Goal: Communication & Community: Answer question/provide support

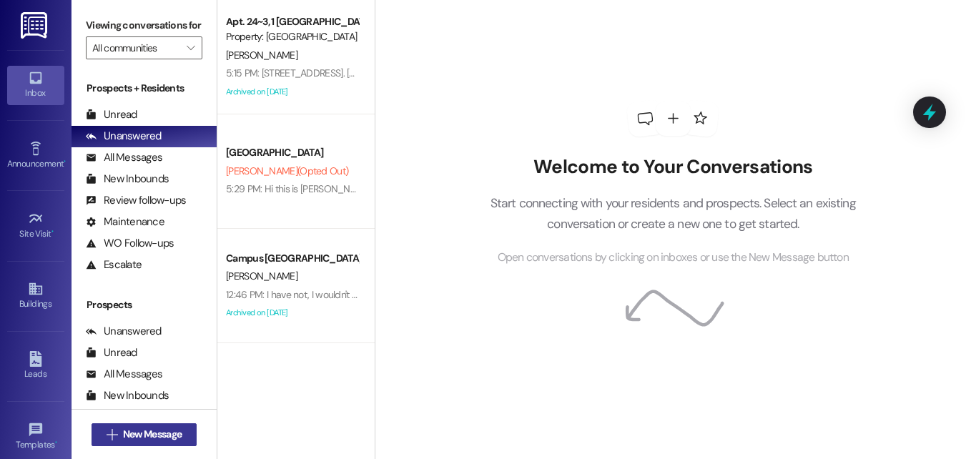
click at [145, 433] on span "New Message" at bounding box center [152, 434] width 59 height 15
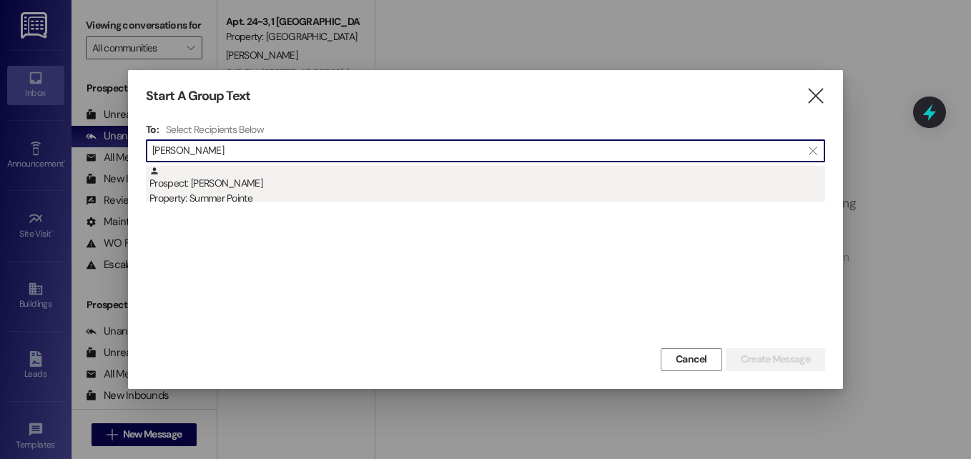
type input "[PERSON_NAME]"
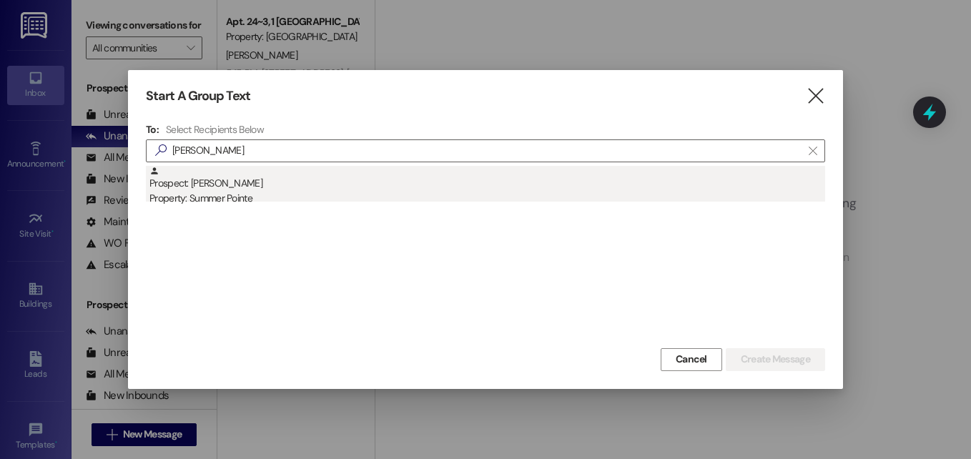
click at [213, 196] on div "Property: Summer Pointe" at bounding box center [487, 198] width 676 height 15
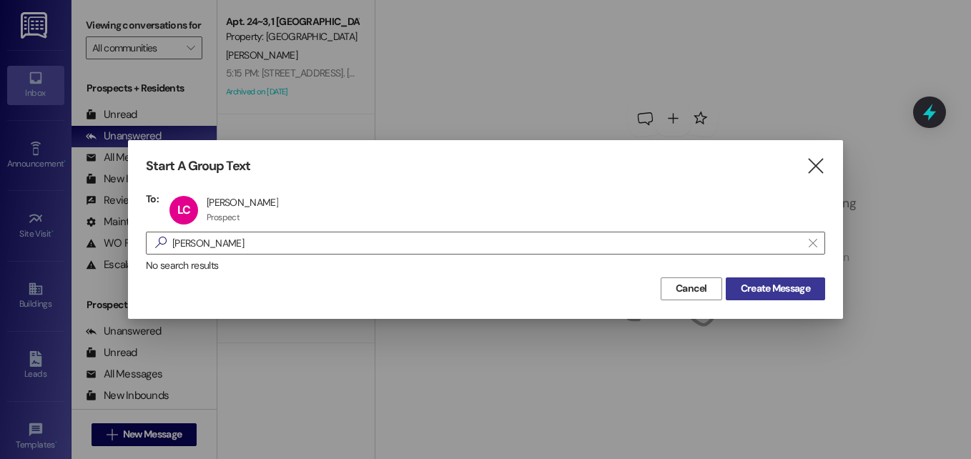
click at [753, 288] on span "Create Message" at bounding box center [775, 288] width 69 height 15
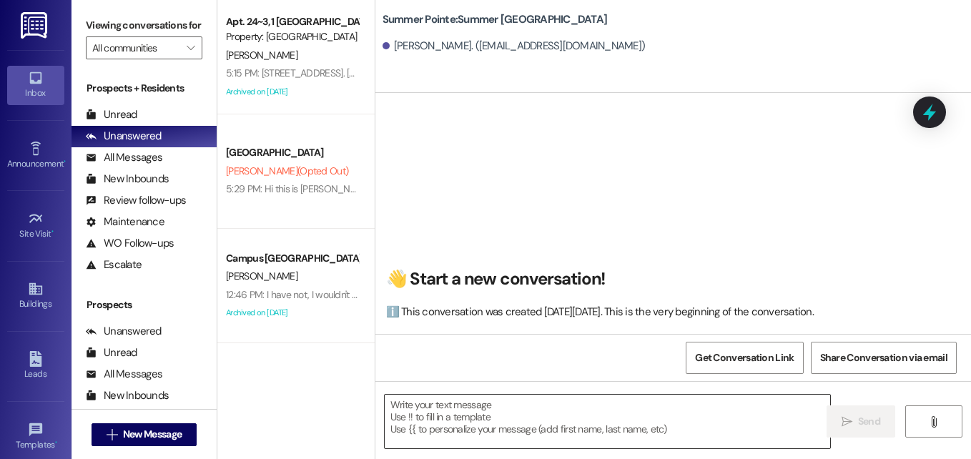
click at [487, 401] on textarea at bounding box center [607, 422] width 445 height 54
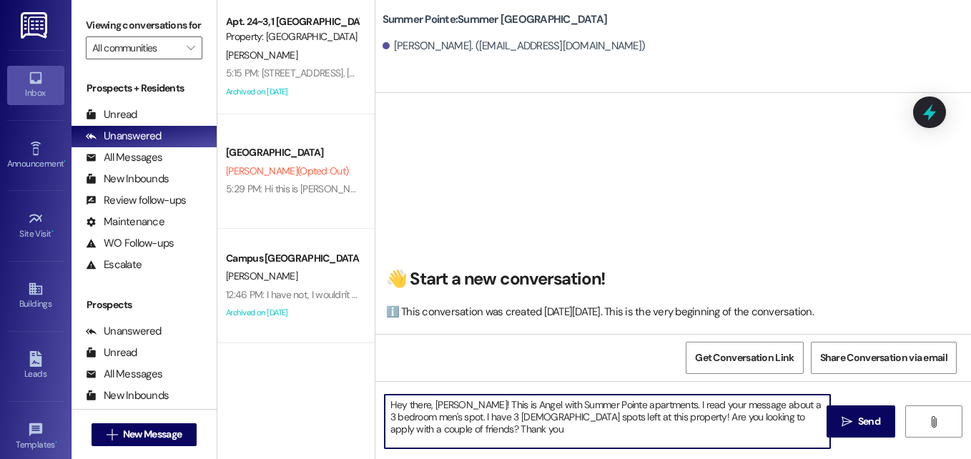
type textarea "Hey there, [PERSON_NAME]! This is Angel with Summer Pointe apartments. I read y…"
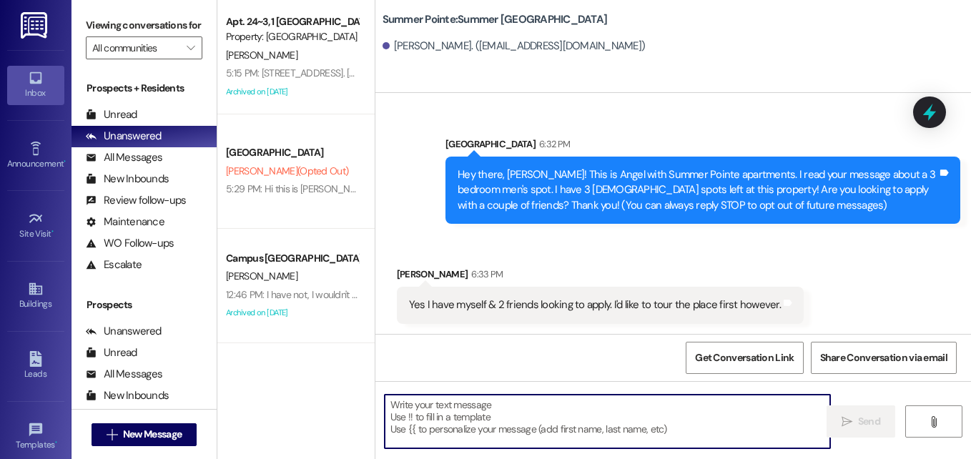
scroll to position [1, 0]
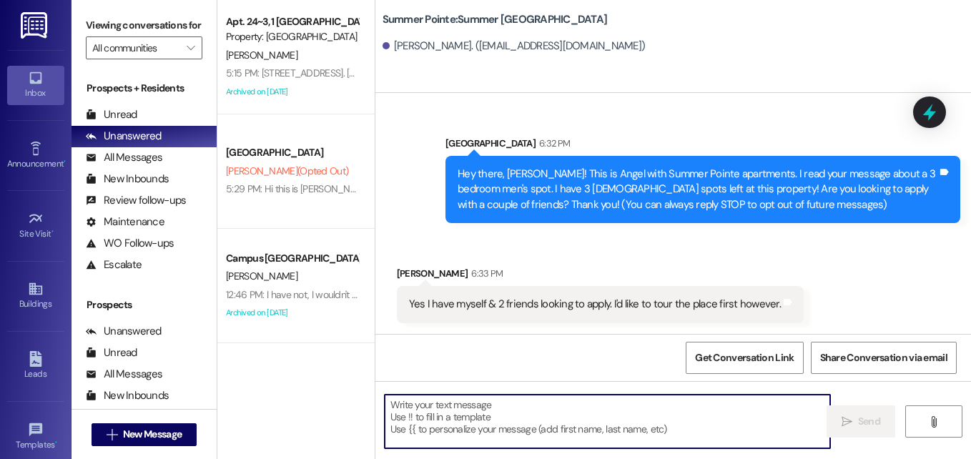
click at [563, 426] on textarea at bounding box center [607, 422] width 445 height 54
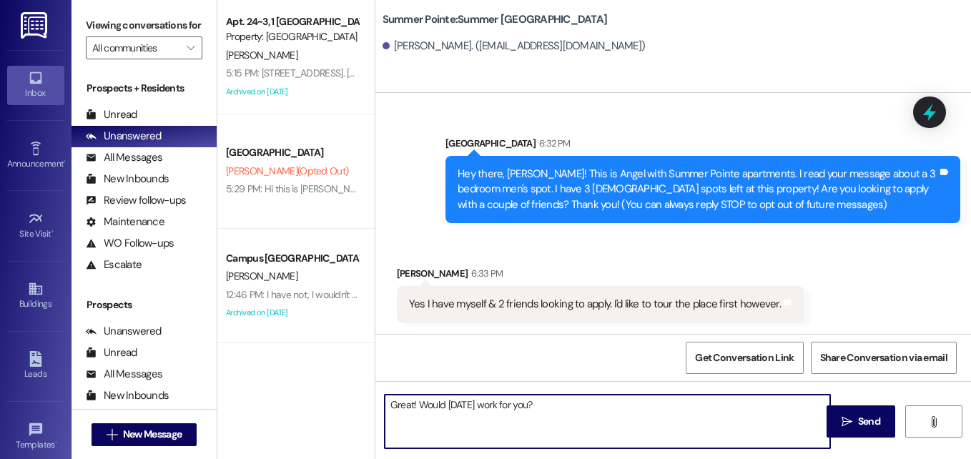
click at [484, 404] on textarea "Great! Would [DATE] work for you?" at bounding box center [607, 422] width 445 height 54
type textarea "Great! Would [DATE] morning work for you?"
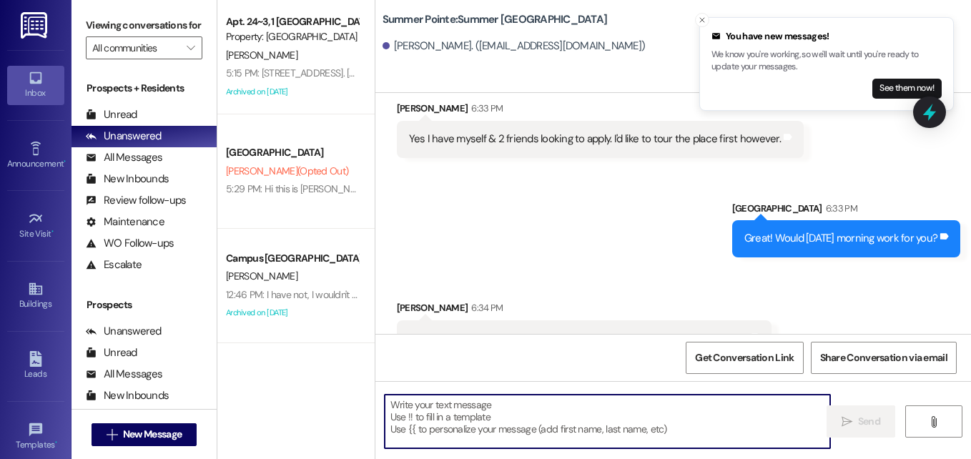
scroll to position [199, 0]
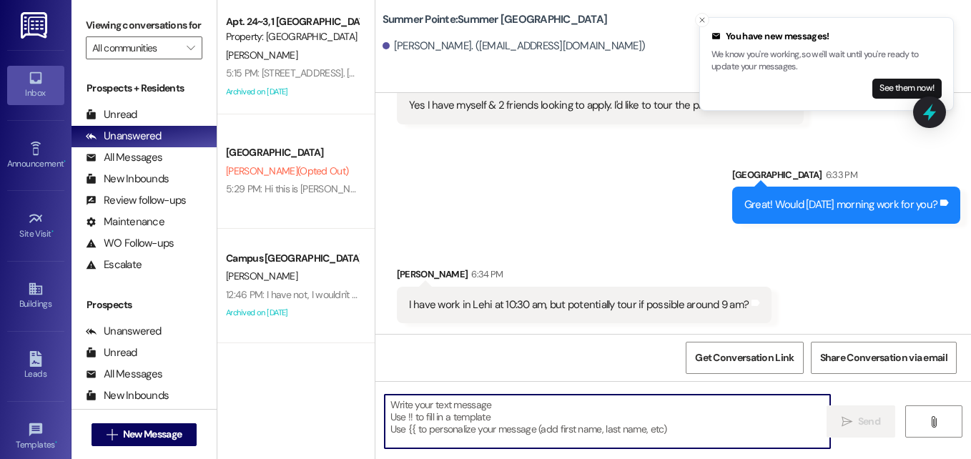
click at [575, 415] on textarea at bounding box center [607, 422] width 445 height 54
click at [522, 405] on textarea at bounding box center [607, 422] width 445 height 54
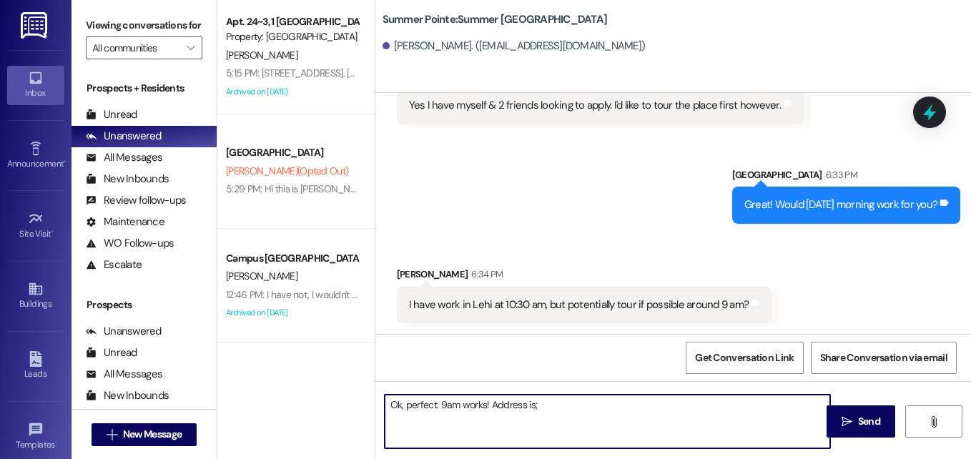
paste textarea "[STREET_ADDRESS]"
type textarea "Ok, perfect. 9am works! Address is; [STREET_ADDRESS]"
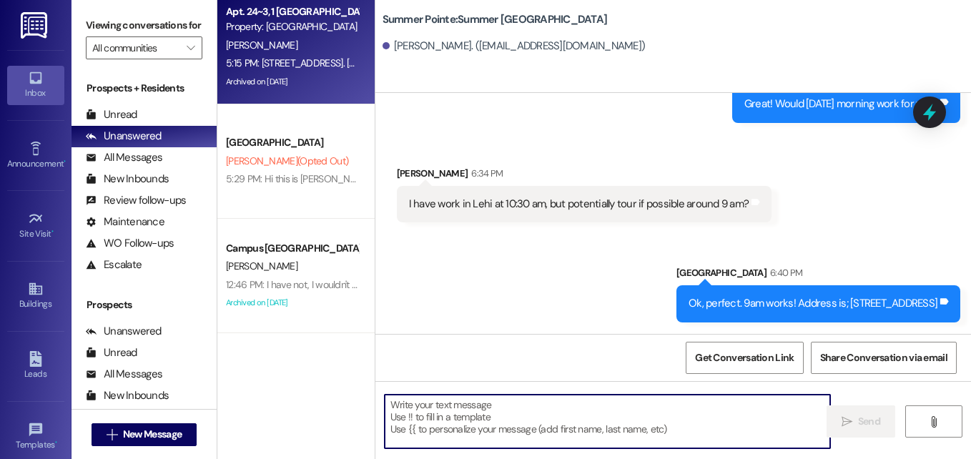
scroll to position [0, 0]
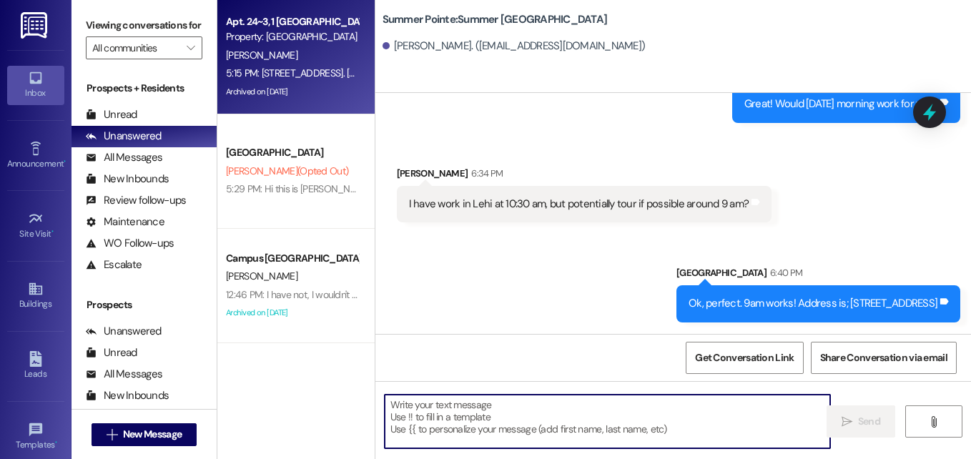
click at [295, 59] on div "[PERSON_NAME]" at bounding box center [291, 55] width 135 height 18
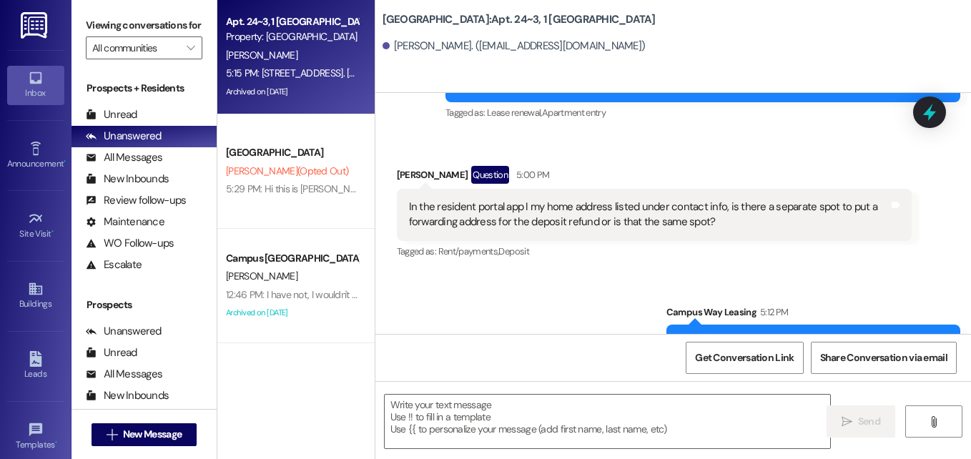
scroll to position [25742, 0]
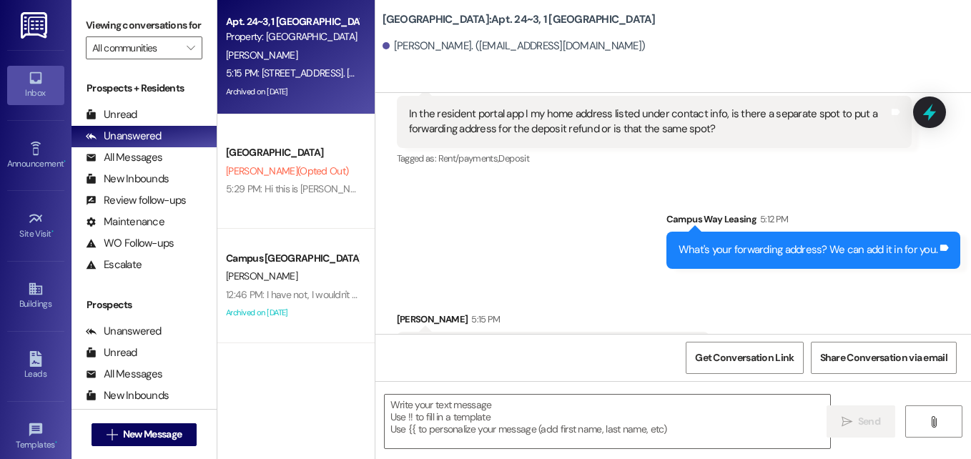
drag, startPoint x: 405, startPoint y: 304, endPoint x: 582, endPoint y: 305, distance: 177.3
click at [582, 342] on div "[STREET_ADDRESS]. [GEOGRAPHIC_DATA], [US_STATE] 85208" at bounding box center [547, 349] width 280 height 15
copy div "[STREET_ADDRESS]. [GEOGRAPHIC_DATA], [US_STATE] 85208"
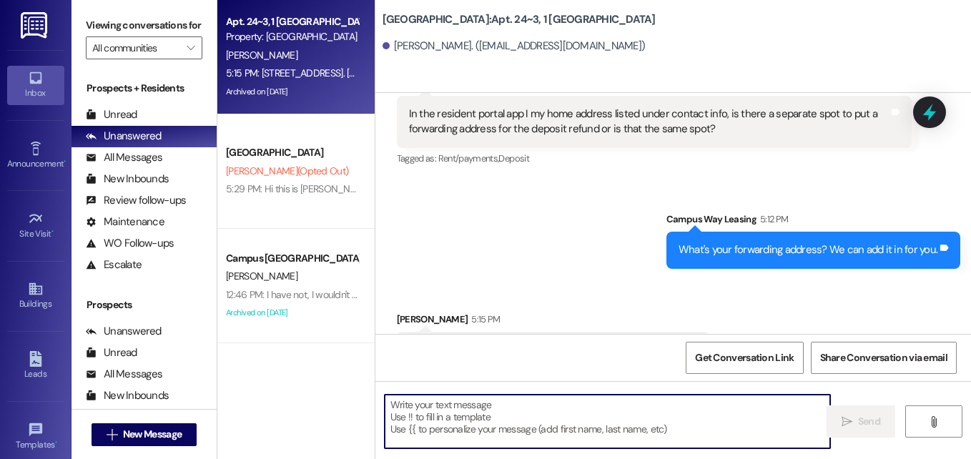
click at [609, 422] on textarea at bounding box center [607, 422] width 445 height 54
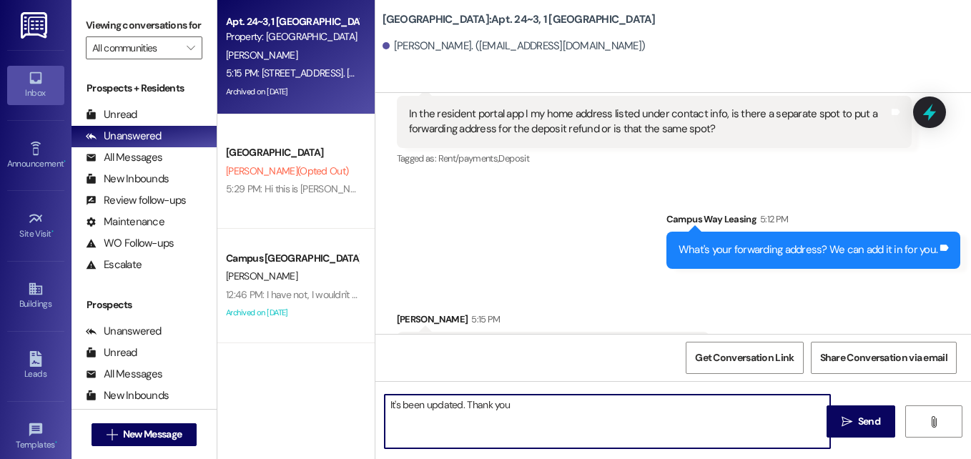
type textarea "It's been updated. Thank you!"
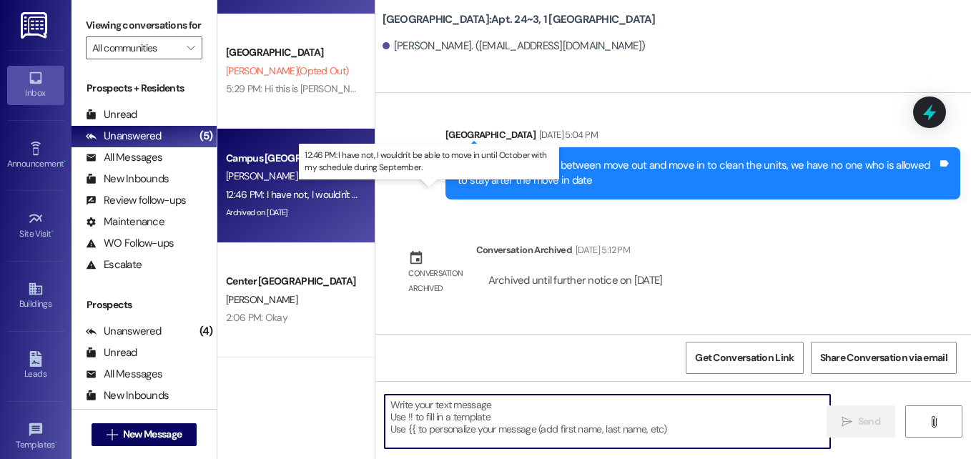
scroll to position [0, 0]
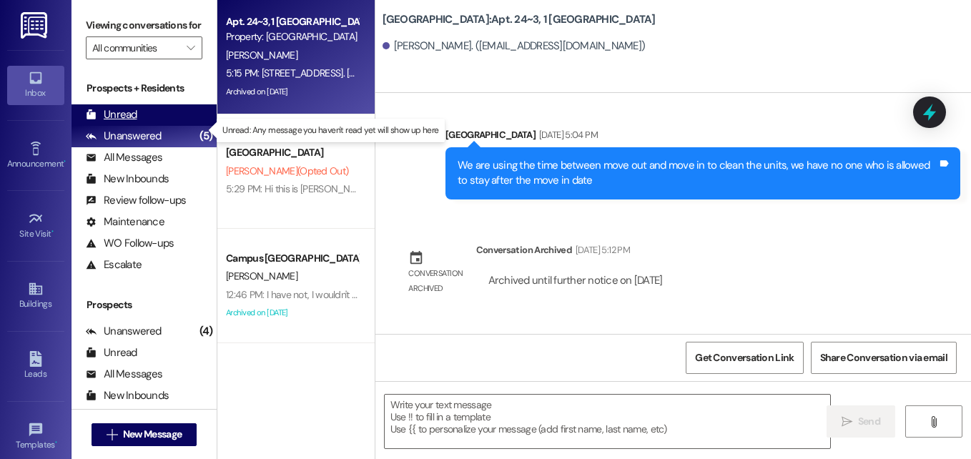
click at [137, 126] on div "Unread (0)" at bounding box center [143, 114] width 145 height 21
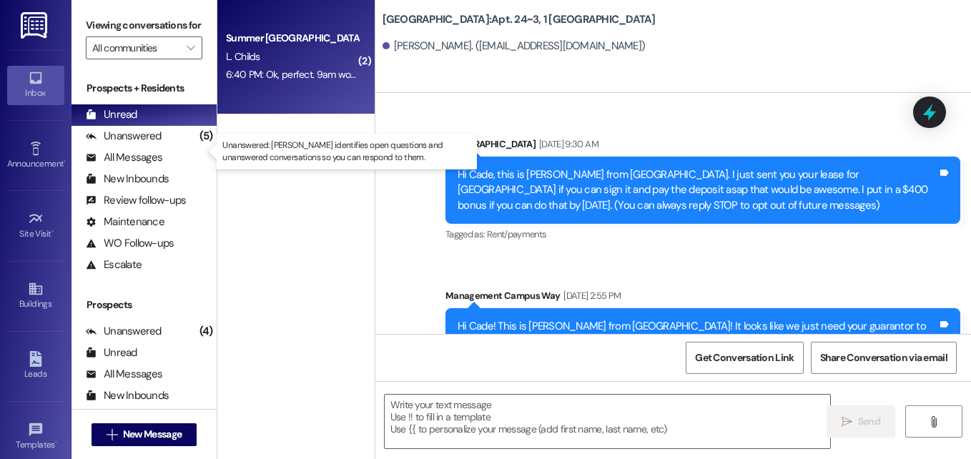
click at [250, 79] on div "6:40 PM: Ok, perfect. 9am works! Address is; [STREET_ADDRESS] 6:40 PM: Ok, perf…" at bounding box center [361, 74] width 270 height 13
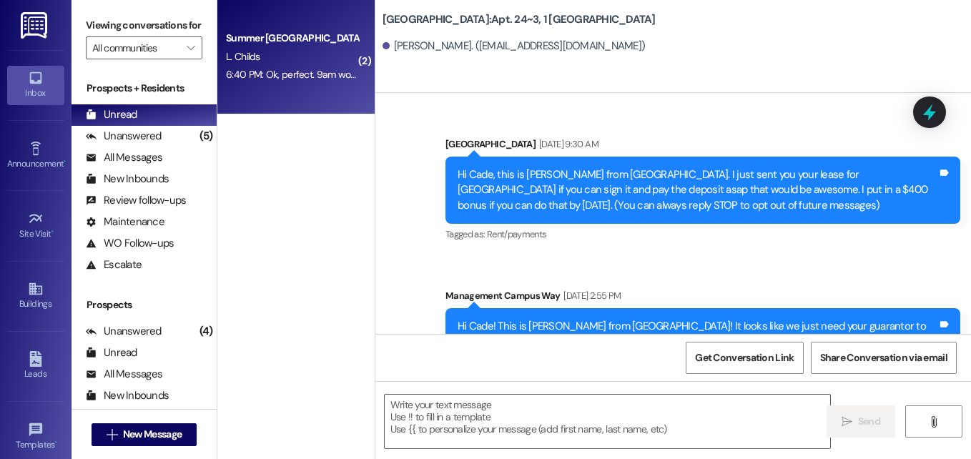
scroll to position [25741, 0]
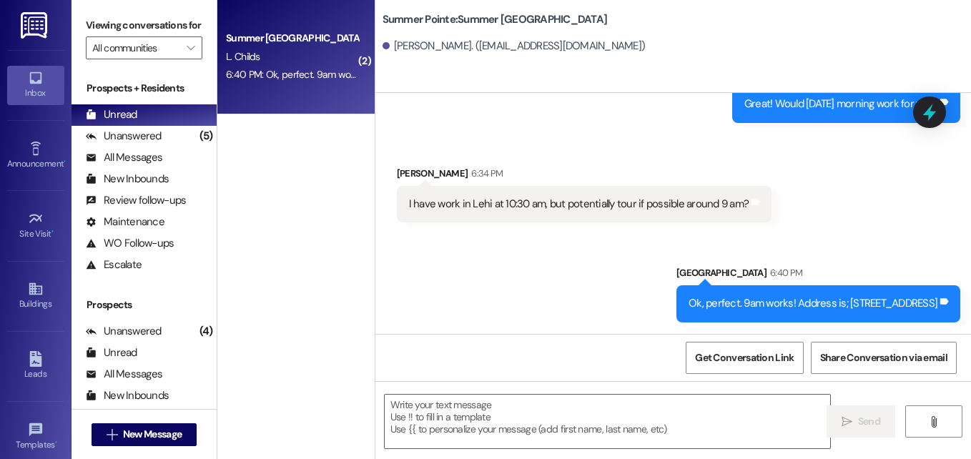
click at [309, 56] on div "L. Childs" at bounding box center [291, 57] width 135 height 18
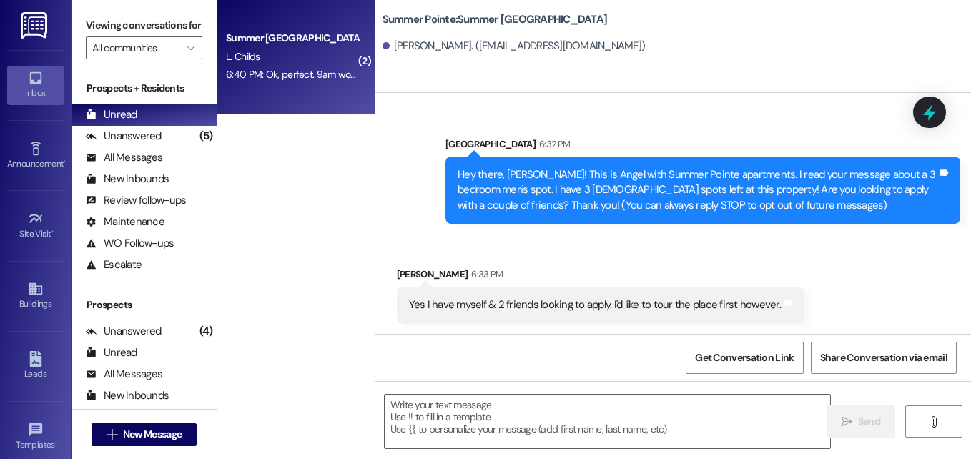
scroll to position [300, 0]
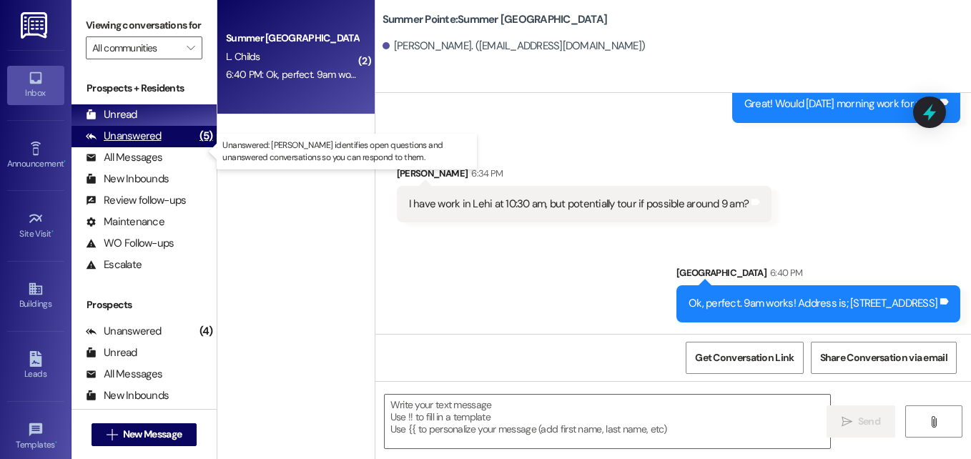
click at [152, 144] on div "Unanswered" at bounding box center [124, 136] width 76 height 15
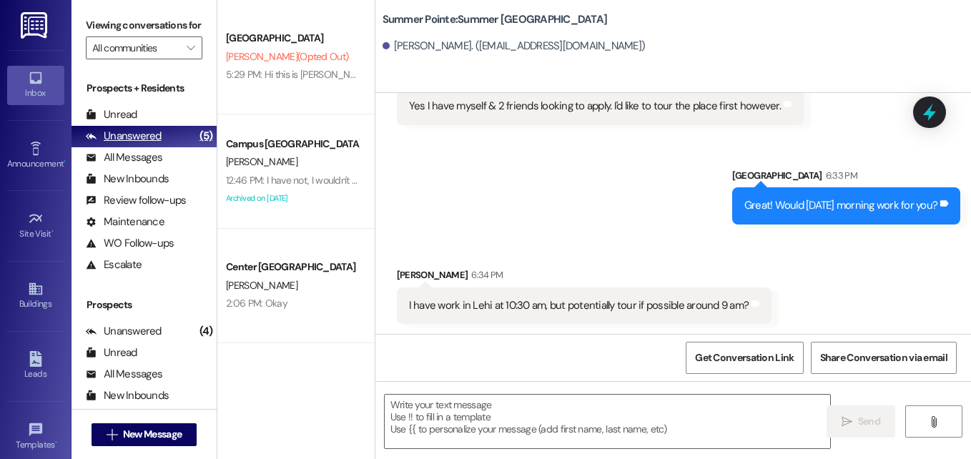
scroll to position [199, 0]
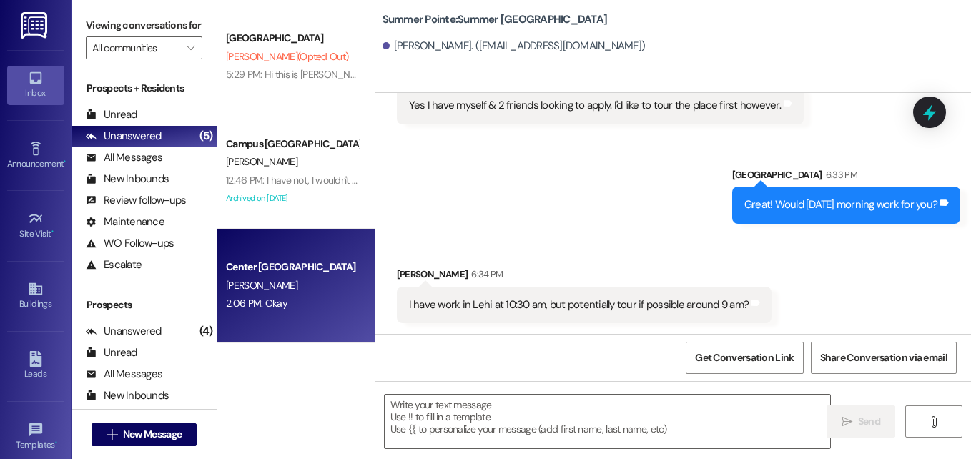
click at [310, 257] on div "Center [GEOGRAPHIC_DATA] [PERSON_NAME] 2:06 PM: Okay 2:06 PM: Okay" at bounding box center [295, 286] width 157 height 114
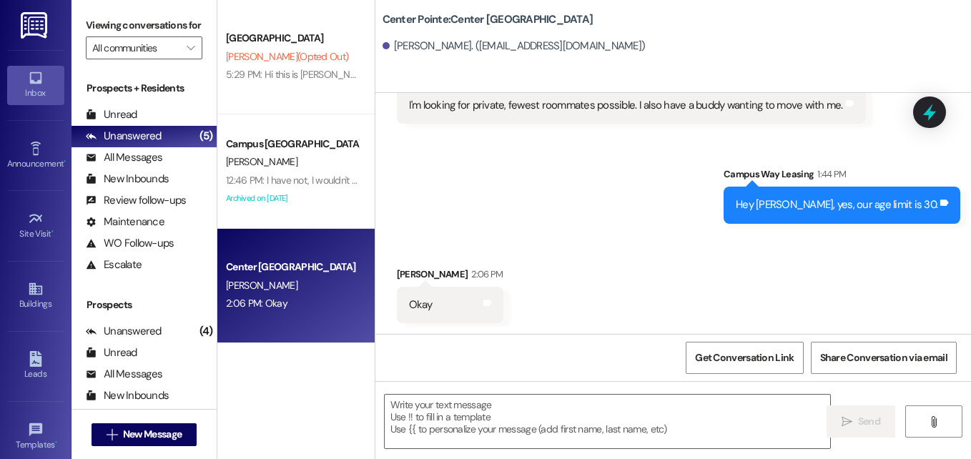
scroll to position [295, 0]
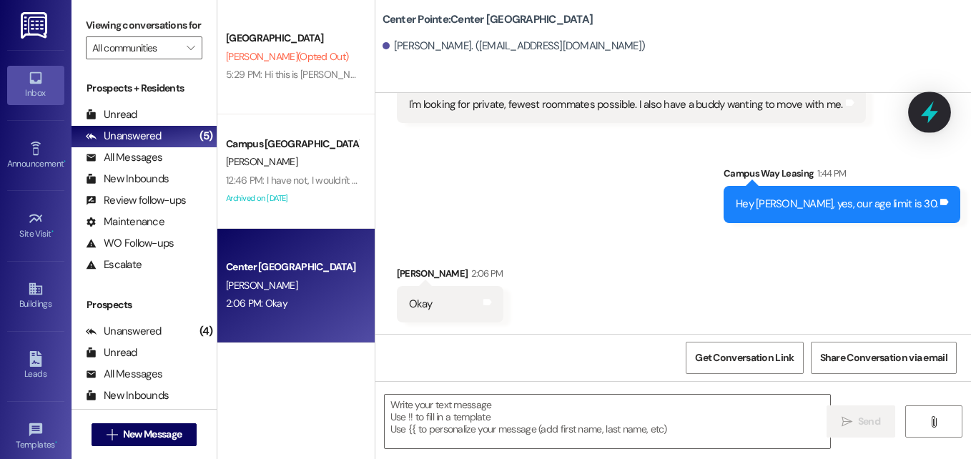
click at [928, 108] on icon at bounding box center [929, 113] width 17 height 22
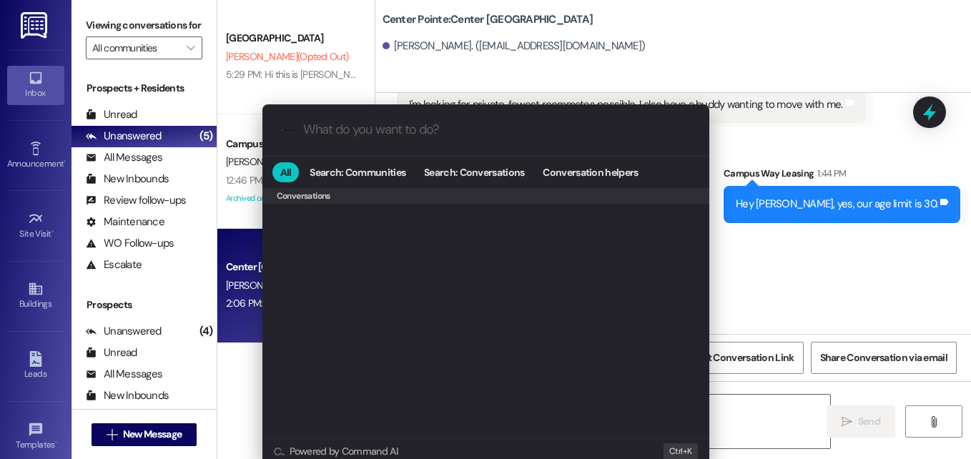
scroll to position [623, 0]
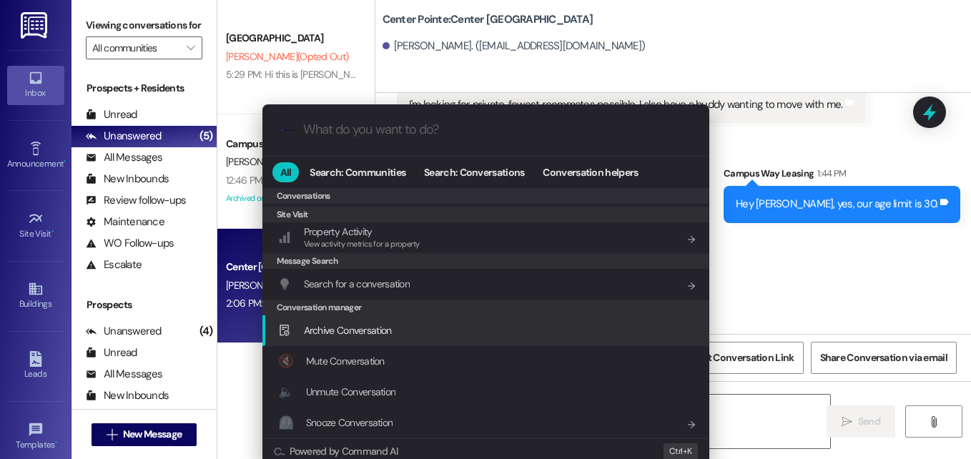
click at [343, 333] on span "Archive Conversation" at bounding box center [348, 330] width 88 height 13
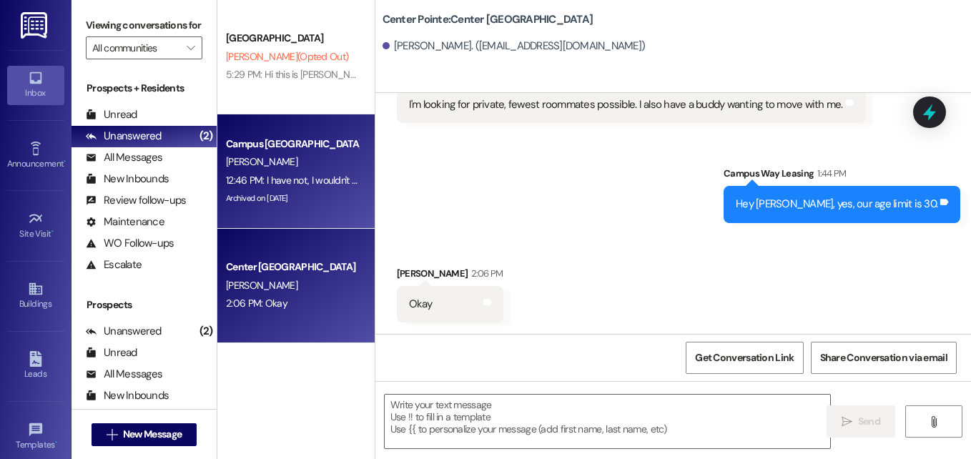
click at [293, 168] on div "[PERSON_NAME]" at bounding box center [291, 162] width 135 height 18
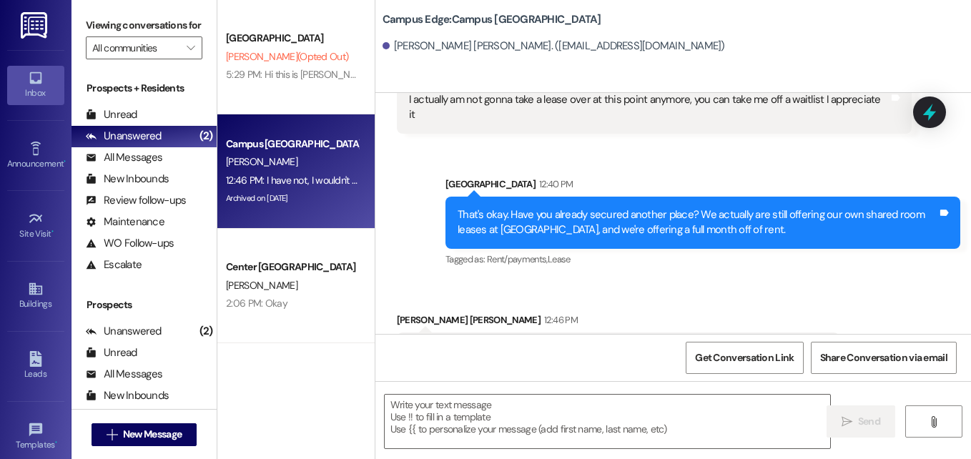
scroll to position [583, 0]
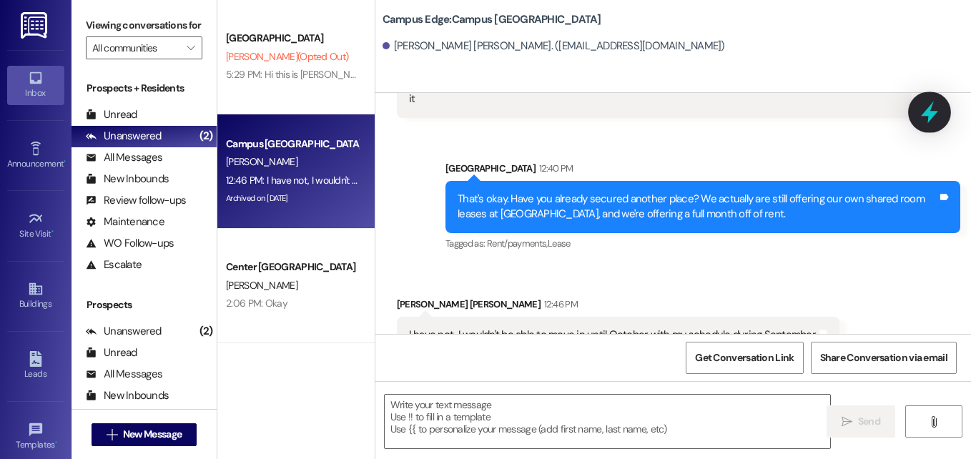
click at [939, 122] on icon at bounding box center [929, 112] width 24 height 24
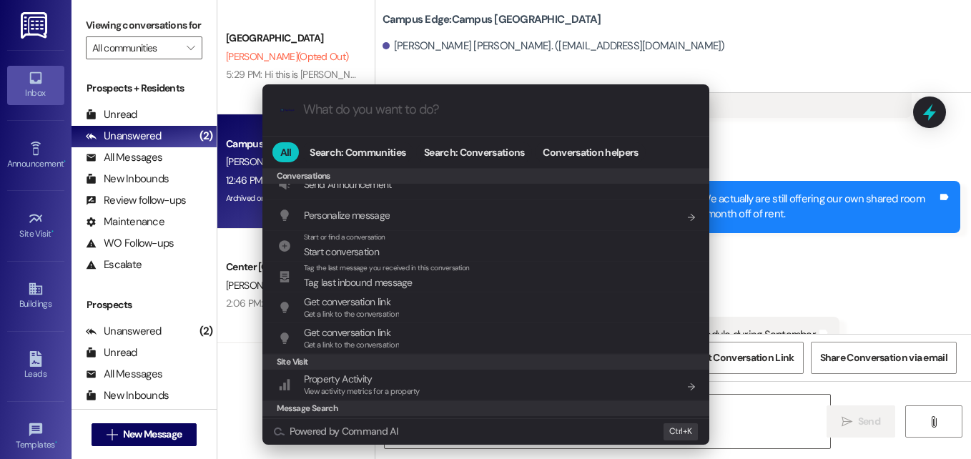
scroll to position [623, 0]
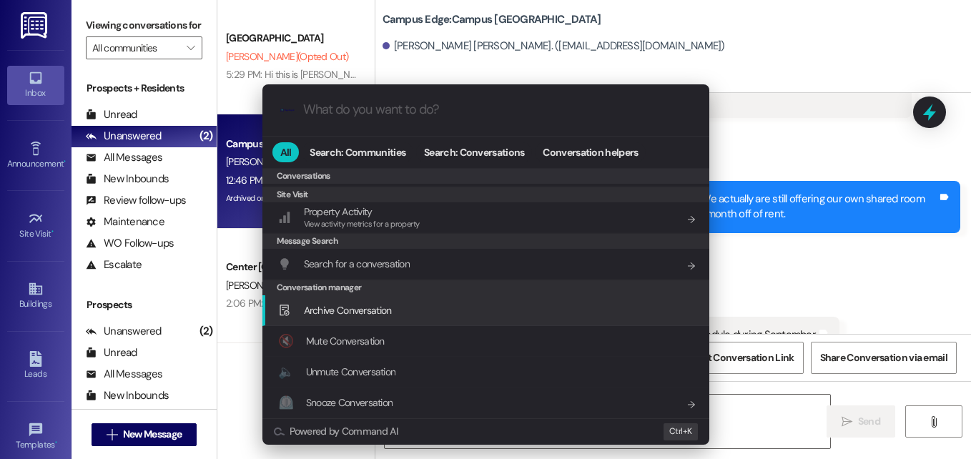
click at [421, 308] on div "Archive Conversation Add shortcut" at bounding box center [487, 310] width 418 height 16
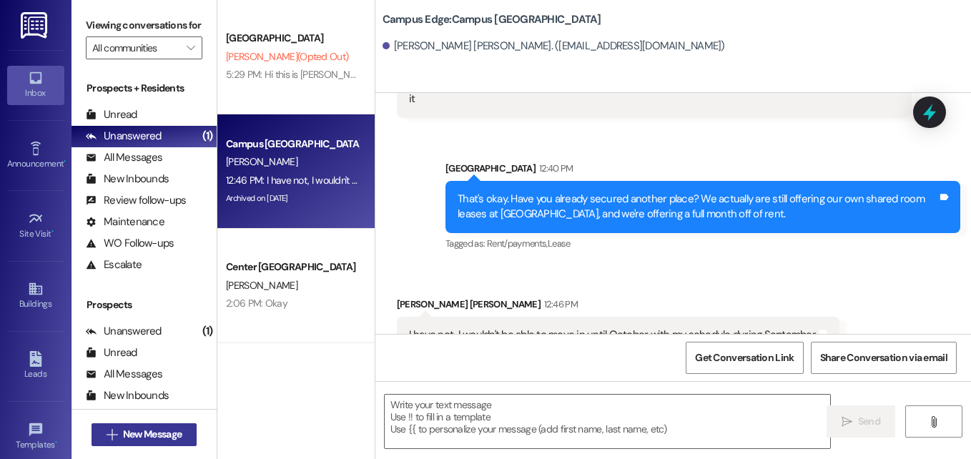
click at [166, 438] on span "New Message" at bounding box center [152, 434] width 59 height 15
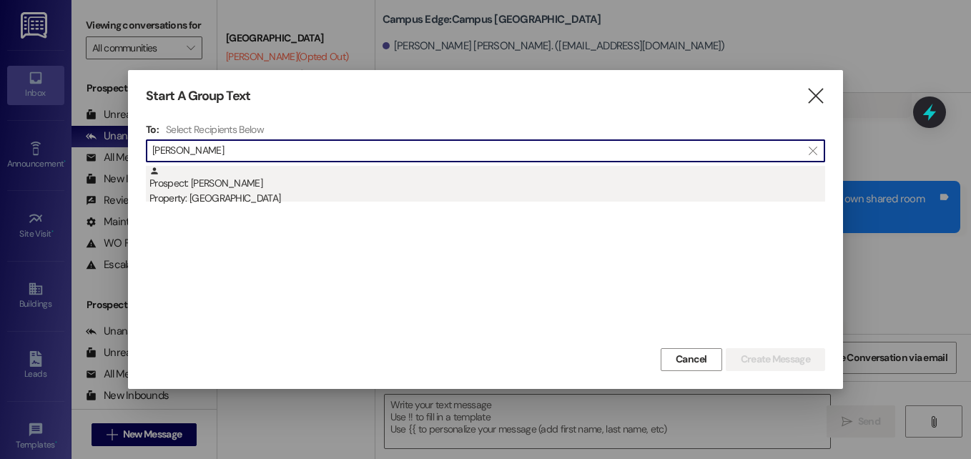
type input "[PERSON_NAME]"
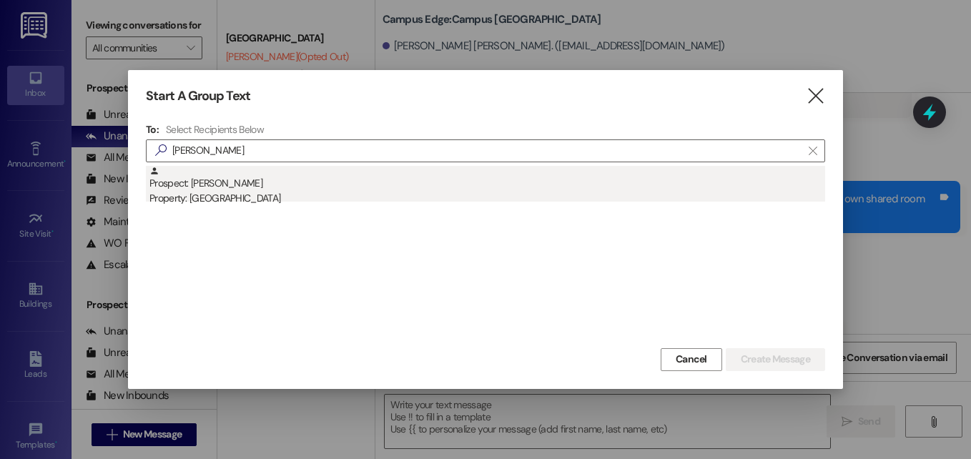
click at [223, 189] on div "Prospect: [PERSON_NAME] Property: Center Pointe" at bounding box center [487, 186] width 676 height 41
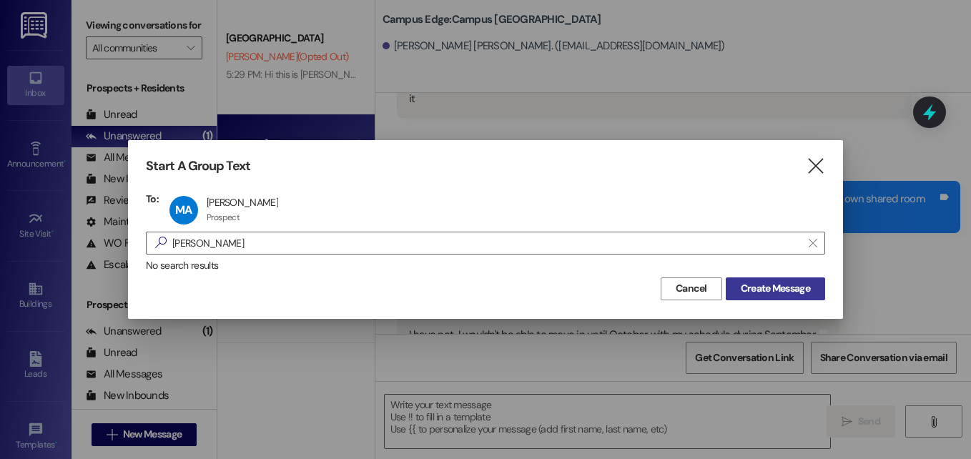
click at [741, 291] on span "Create Message" at bounding box center [775, 288] width 69 height 15
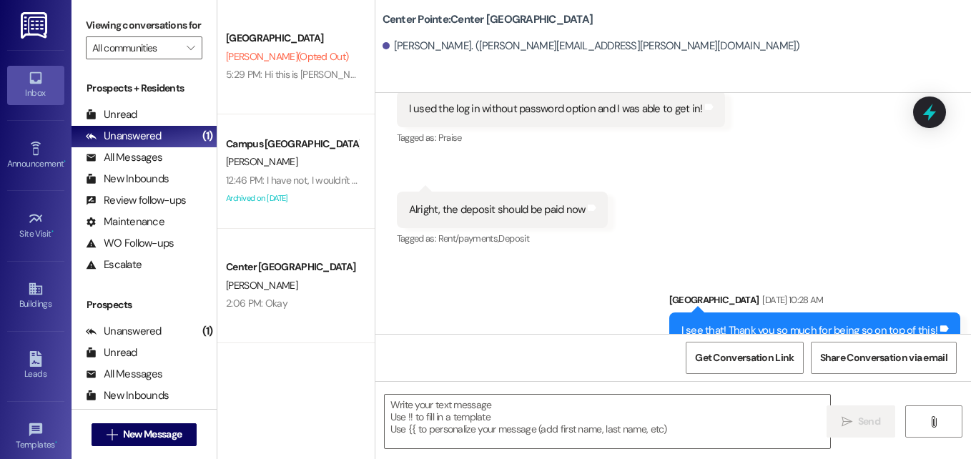
scroll to position [4196, 0]
